Goal: Check status

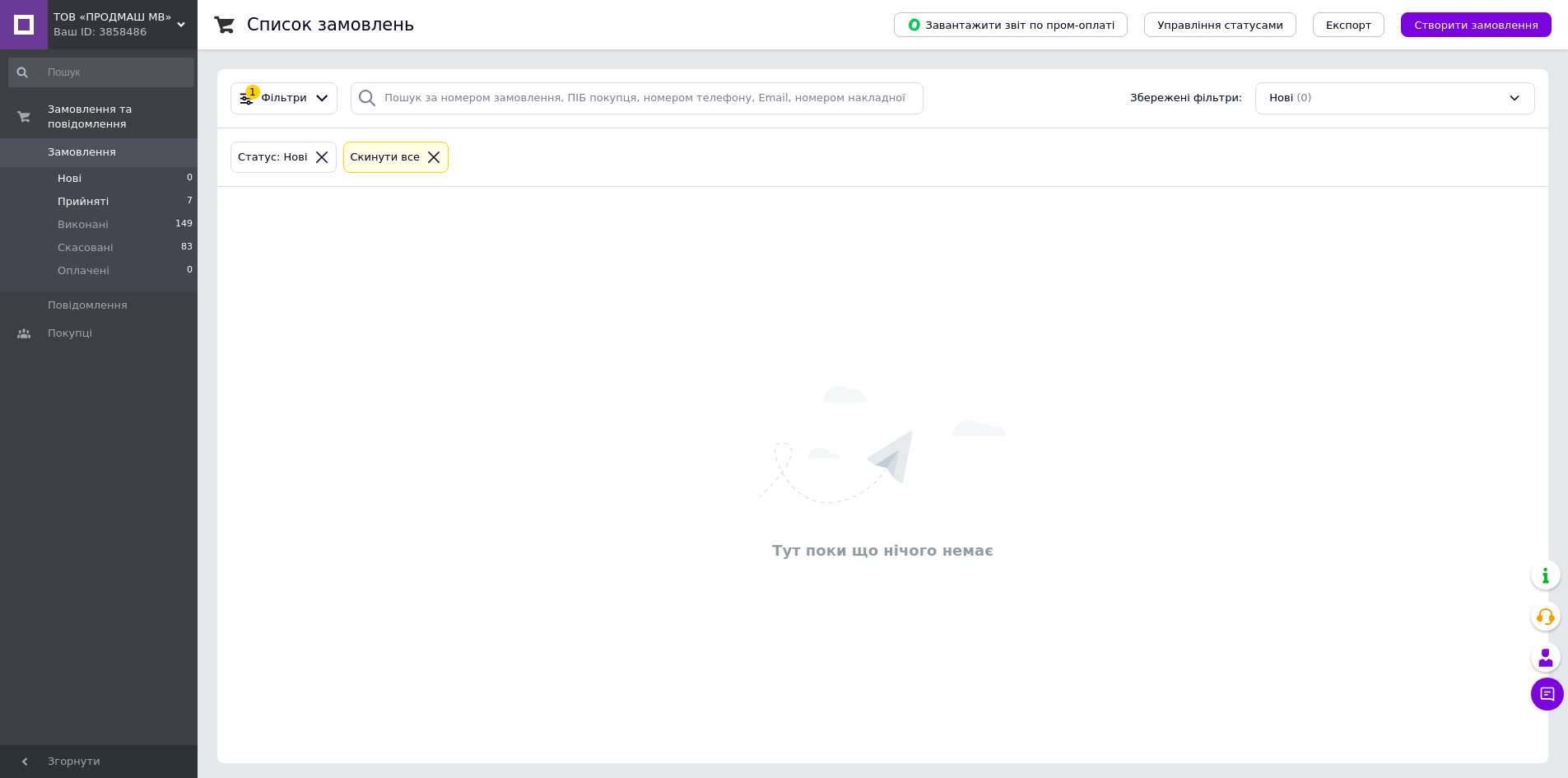
click at [122, 190] on li "Прийняті 7" at bounding box center [101, 201] width 203 height 23
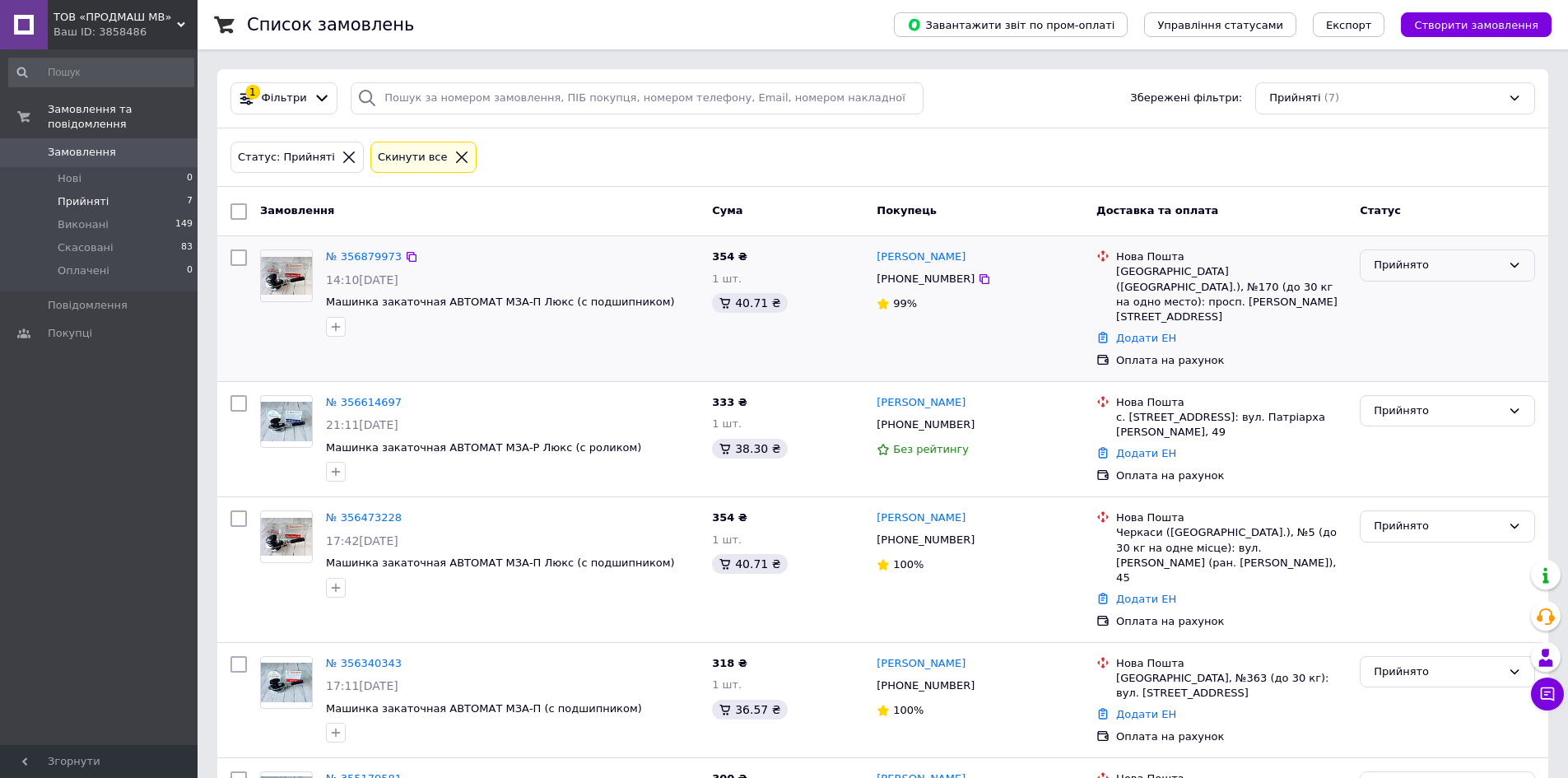
click at [1417, 270] on div "Прийнято" at bounding box center [1437, 265] width 128 height 18
click at [1415, 359] on li "Оплачено" at bounding box center [1447, 359] width 173 height 31
click at [1400, 402] on div "Прийнято" at bounding box center [1437, 410] width 128 height 18
click at [1413, 491] on li "Оплачено" at bounding box center [1447, 506] width 173 height 31
click at [137, 259] on li "Оплачені 0" at bounding box center [101, 275] width 203 height 31
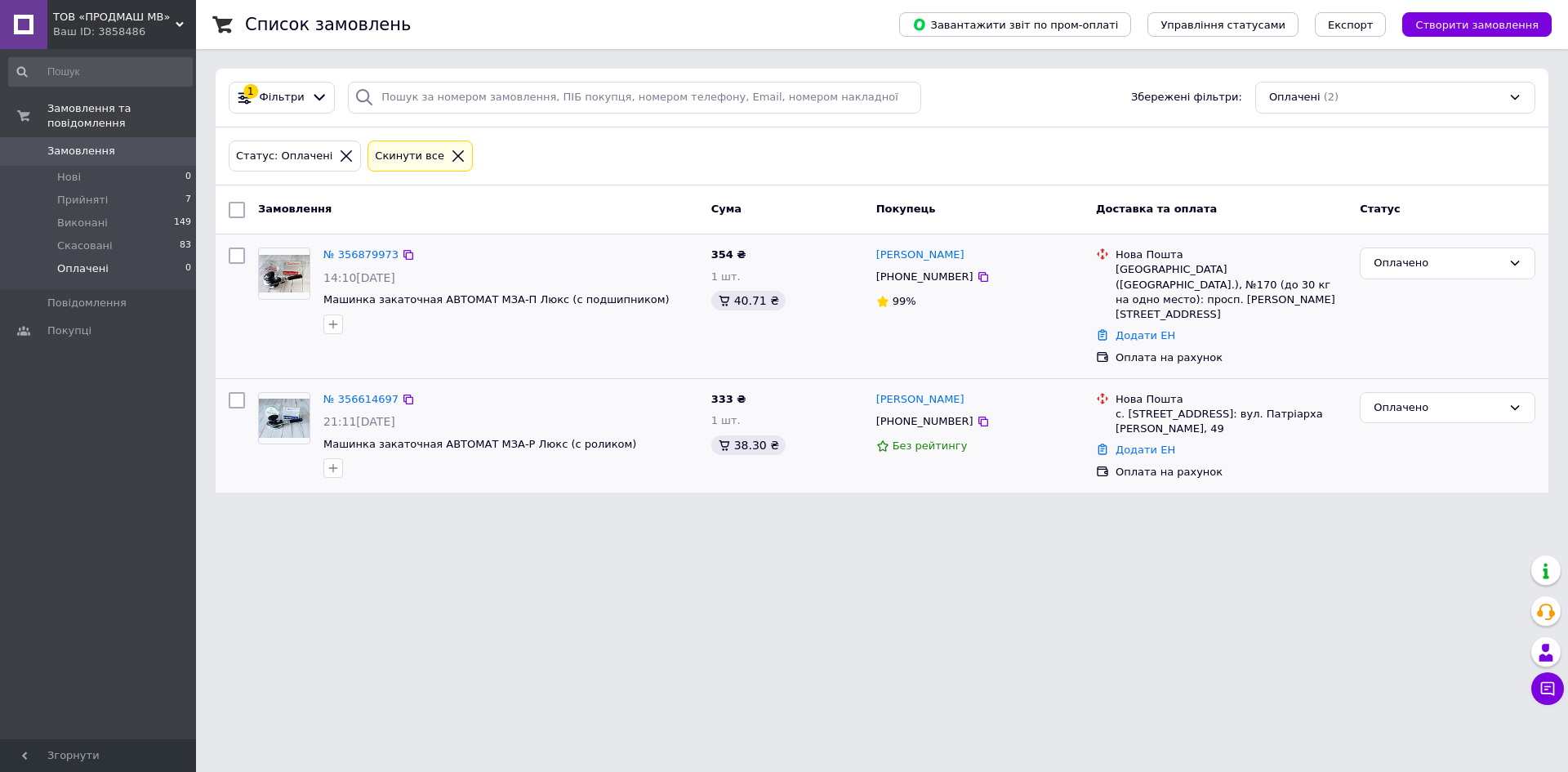
drag, startPoint x: 1312, startPoint y: 608, endPoint x: 1264, endPoint y: 574, distance: 58.8
click at [1307, 512] on html "ТОВ «ПРОДМАШ МВ» Ваш ID: 3858486 Сайт ТОВ «ПРОДМАШ МВ» Кабінет покупця Перевіри…" at bounding box center [784, 255] width 1568 height 512
click at [978, 276] on icon at bounding box center [983, 277] width 10 height 10
